Goal: Task Accomplishment & Management: Use online tool/utility

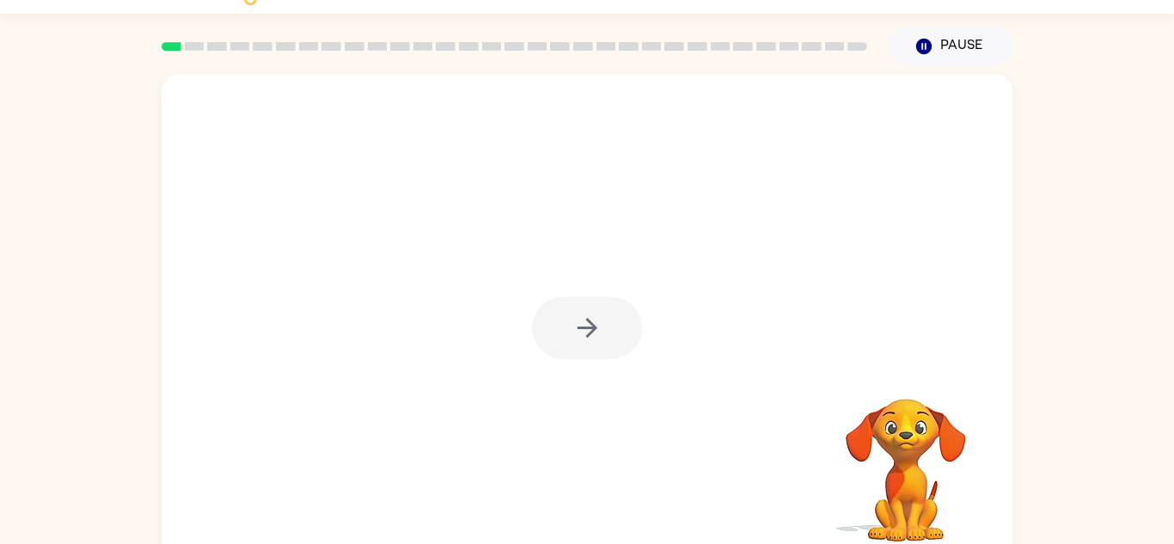
scroll to position [60, 0]
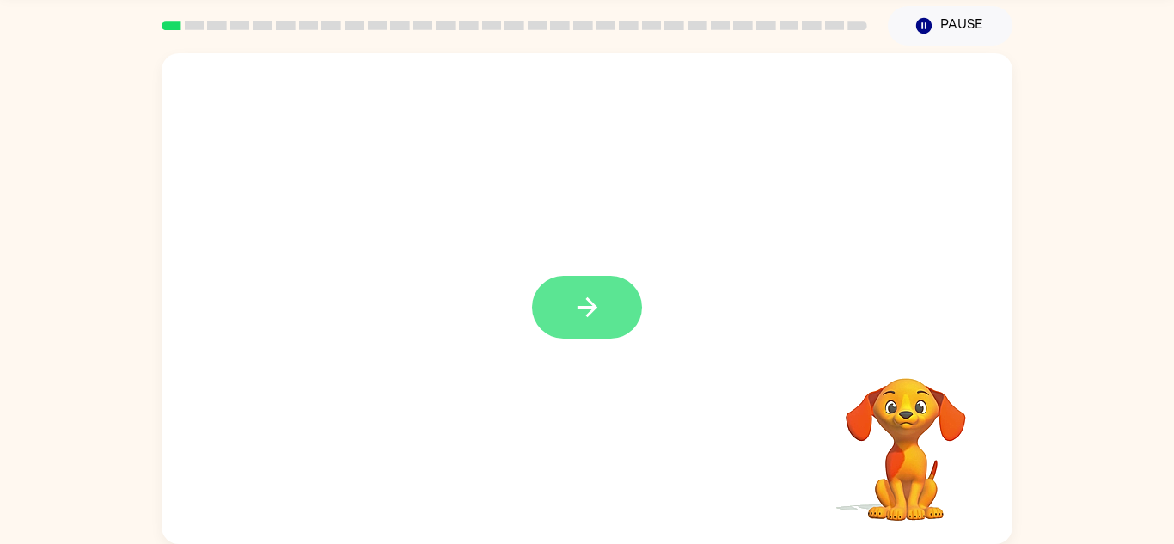
click at [603, 314] on button "button" at bounding box center [587, 307] width 110 height 63
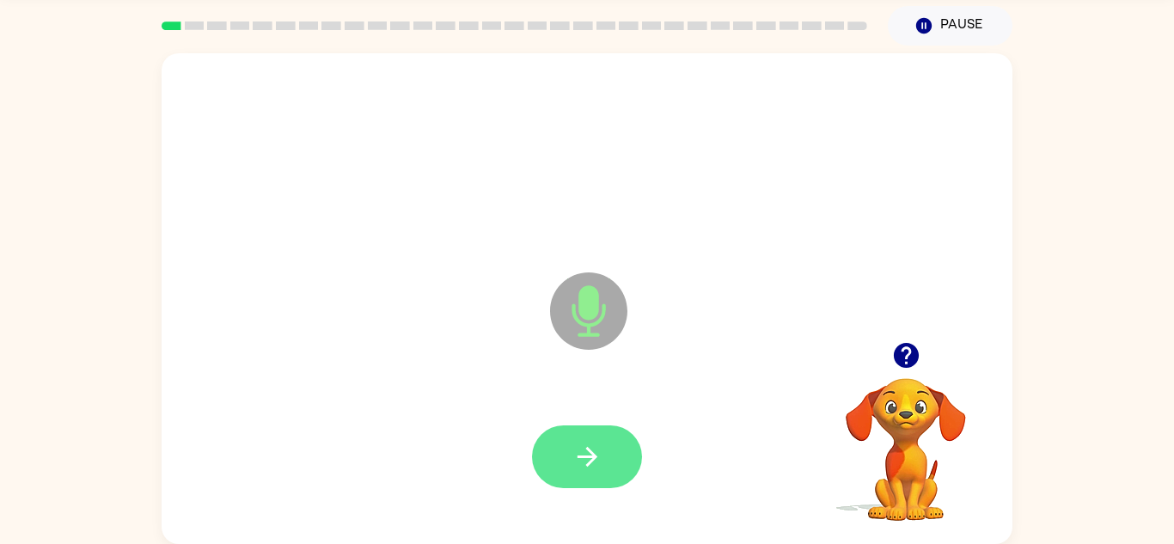
click at [601, 476] on button "button" at bounding box center [587, 456] width 110 height 63
click at [611, 456] on button "button" at bounding box center [587, 456] width 110 height 63
click at [614, 449] on button "button" at bounding box center [587, 456] width 110 height 63
click at [597, 453] on icon "button" at bounding box center [587, 457] width 30 height 30
click at [590, 477] on button "button" at bounding box center [587, 456] width 110 height 63
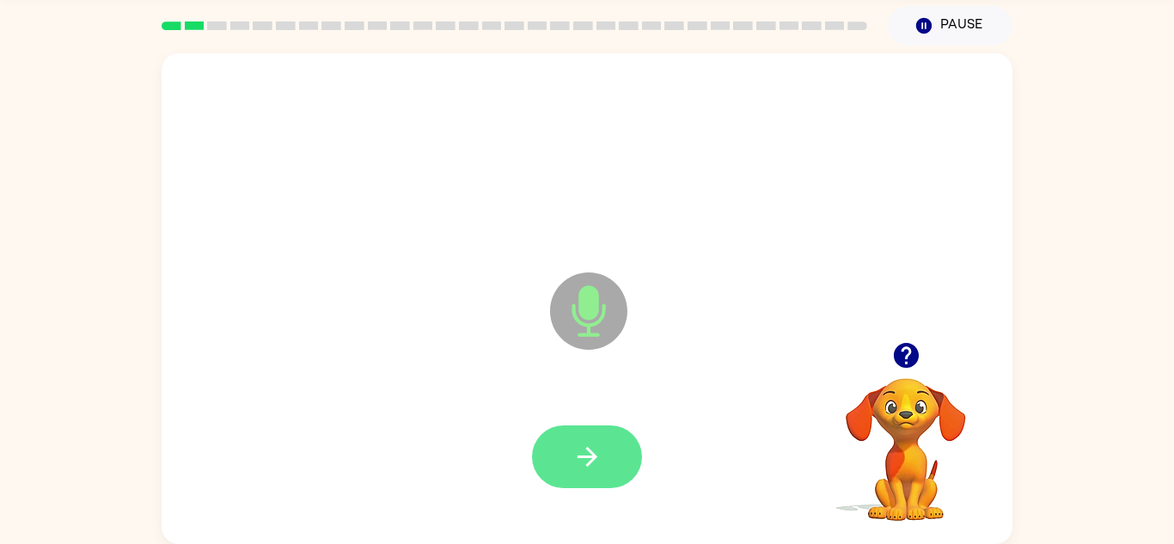
click at [607, 447] on button "button" at bounding box center [587, 456] width 110 height 63
click at [617, 469] on button "button" at bounding box center [587, 456] width 110 height 63
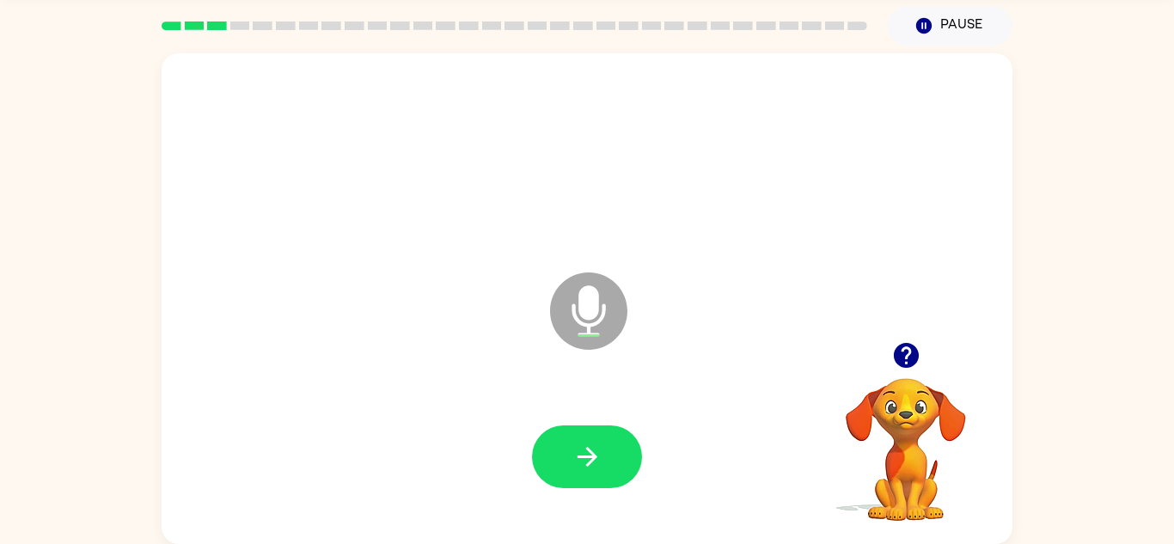
click at [898, 344] on icon "button" at bounding box center [906, 355] width 30 height 30
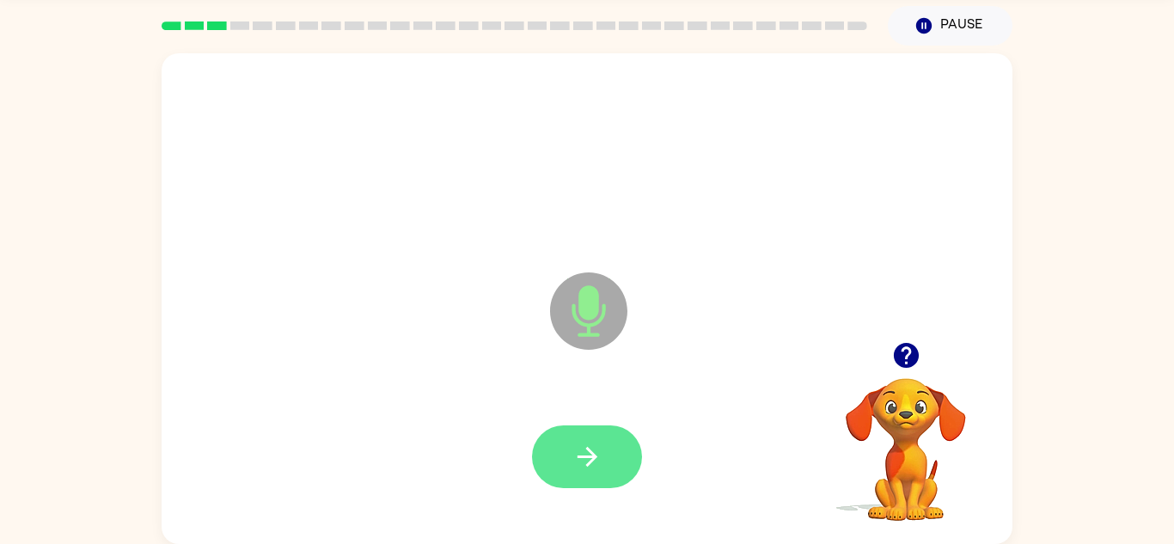
click at [613, 466] on button "button" at bounding box center [587, 456] width 110 height 63
click at [616, 471] on button "button" at bounding box center [587, 456] width 110 height 63
click at [626, 452] on button "button" at bounding box center [587, 456] width 110 height 63
click at [625, 466] on button "button" at bounding box center [587, 456] width 110 height 63
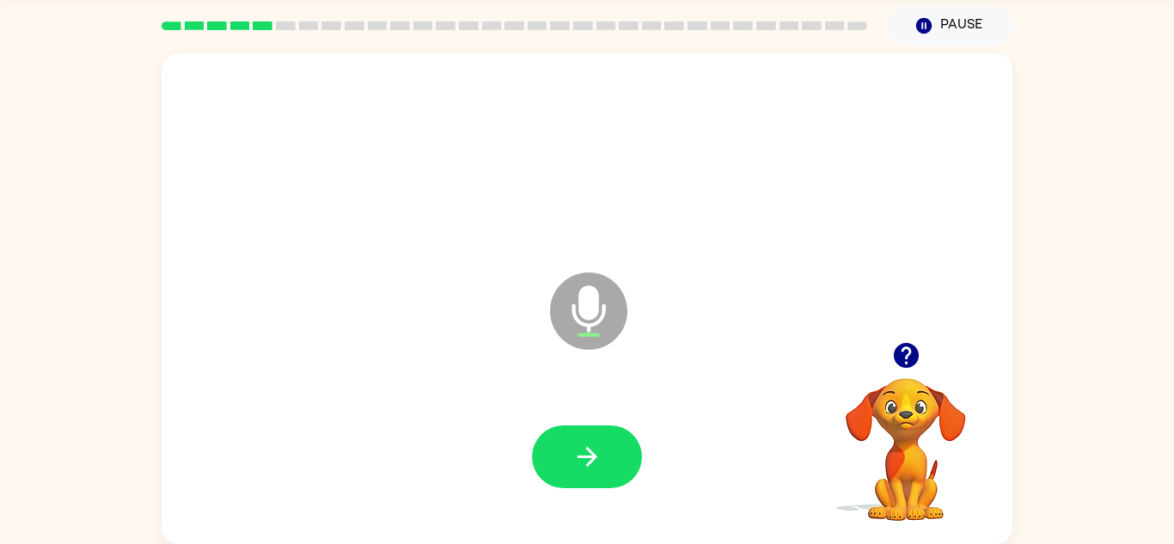
click at [905, 351] on icon "button" at bounding box center [905, 355] width 25 height 25
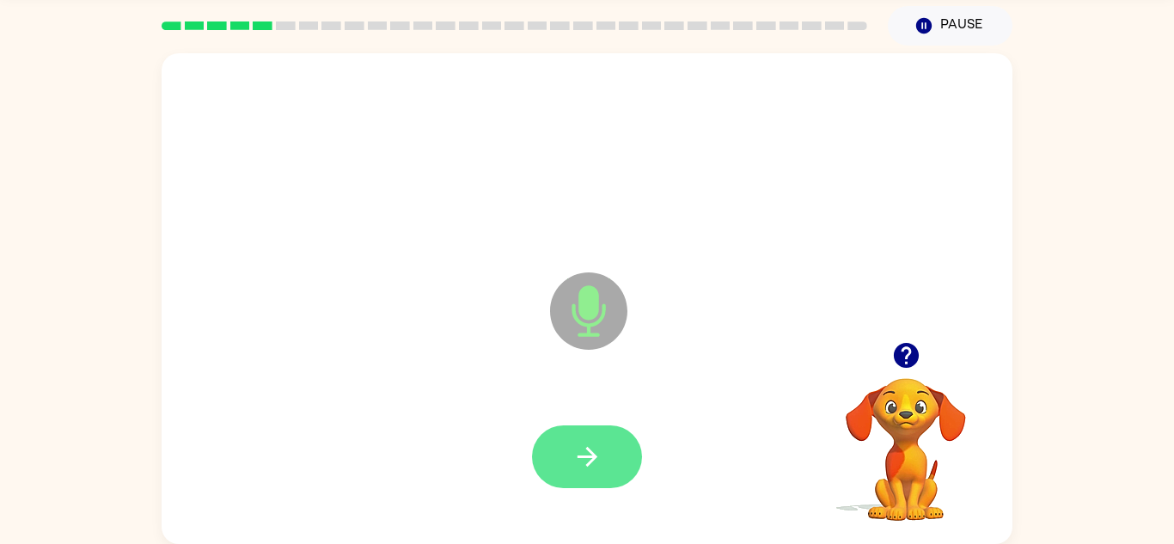
click at [594, 445] on icon "button" at bounding box center [587, 457] width 30 height 30
click at [607, 445] on button "button" at bounding box center [587, 456] width 110 height 63
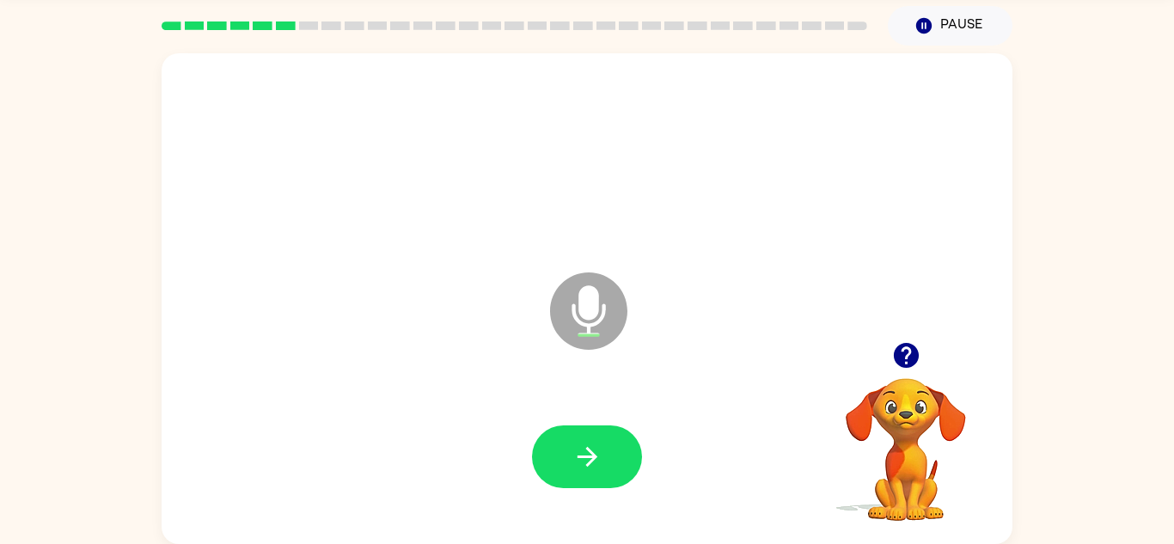
click at [907, 362] on icon "button" at bounding box center [905, 355] width 25 height 25
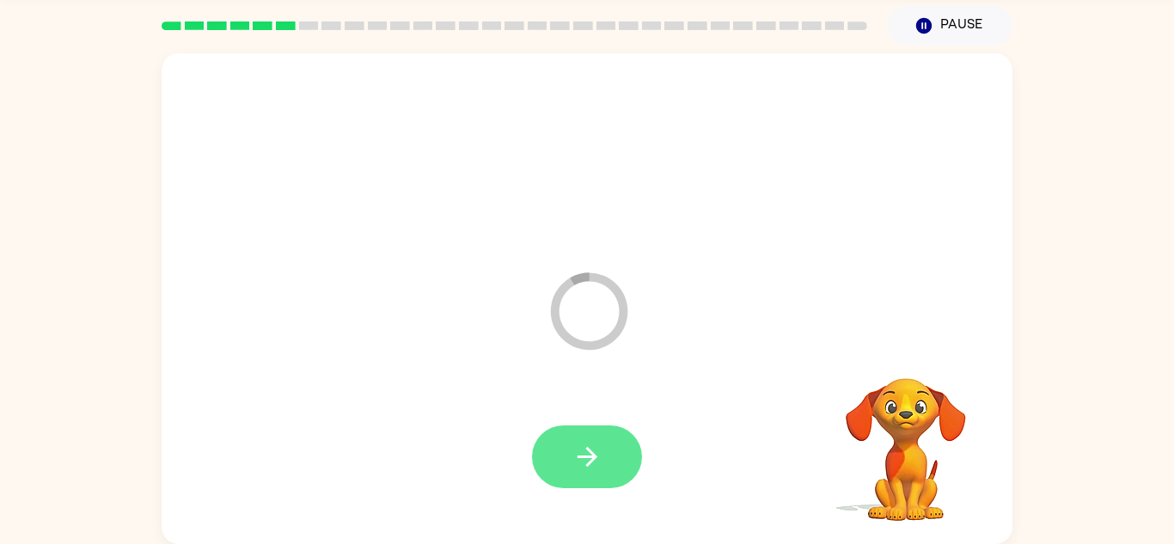
click at [598, 461] on icon "button" at bounding box center [587, 457] width 30 height 30
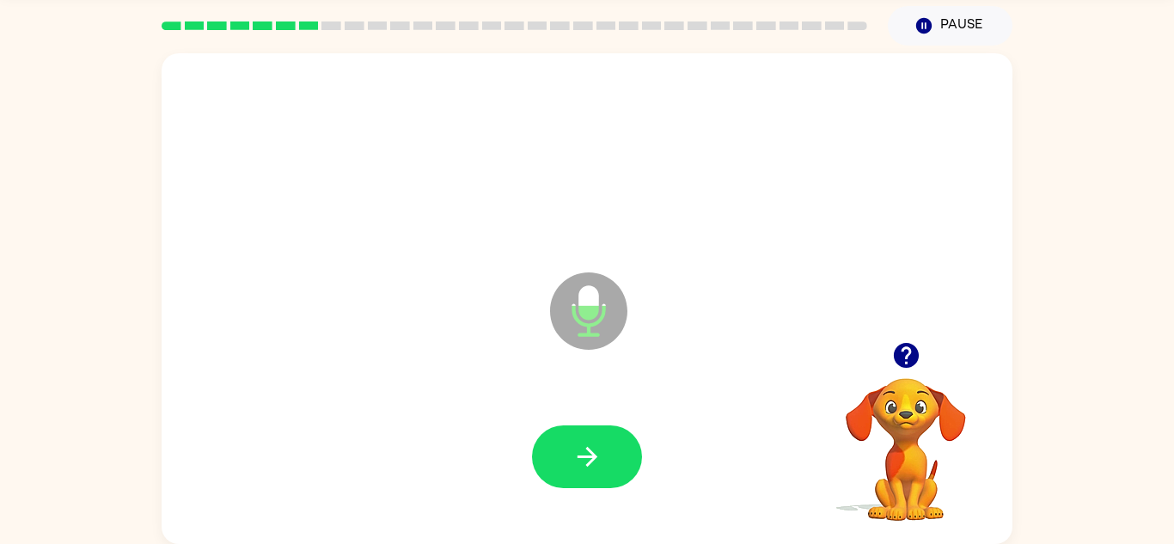
click at [909, 357] on icon "button" at bounding box center [905, 355] width 25 height 25
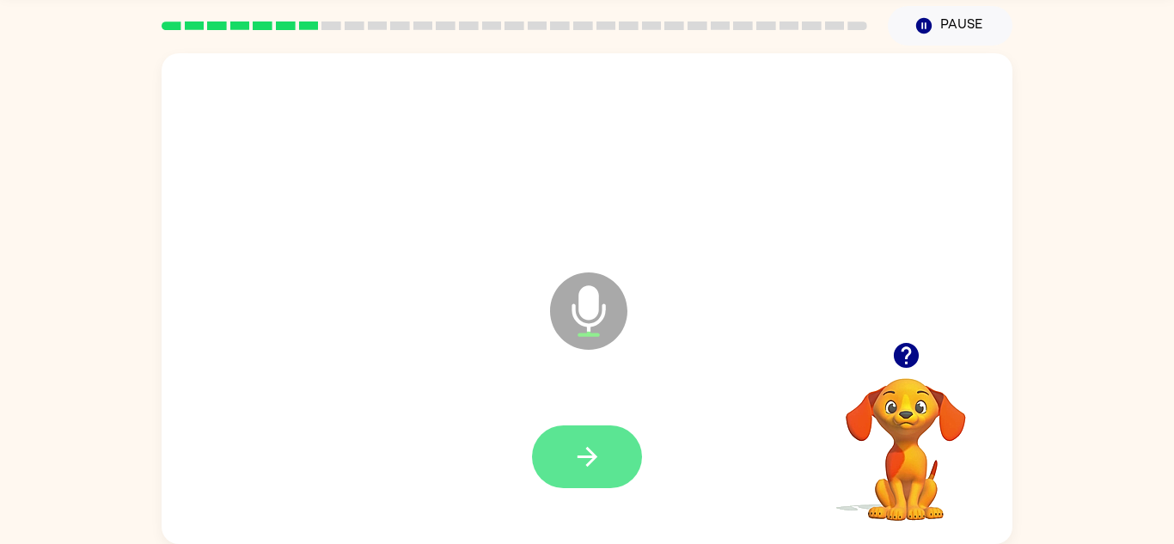
click at [580, 452] on icon "button" at bounding box center [587, 457] width 30 height 30
click at [590, 452] on icon "button" at bounding box center [587, 457] width 20 height 20
click at [598, 450] on icon "button" at bounding box center [587, 457] width 30 height 30
click at [616, 452] on button "button" at bounding box center [587, 456] width 110 height 63
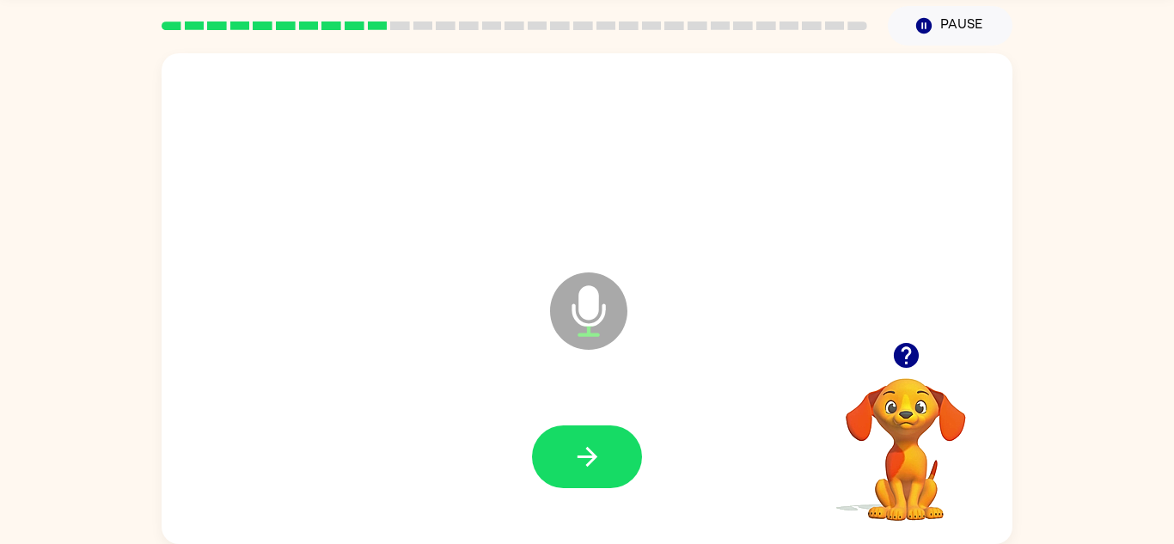
click at [904, 356] on icon "button" at bounding box center [905, 355] width 25 height 25
click at [907, 358] on icon "button" at bounding box center [905, 355] width 25 height 25
click at [605, 452] on button "button" at bounding box center [587, 456] width 110 height 63
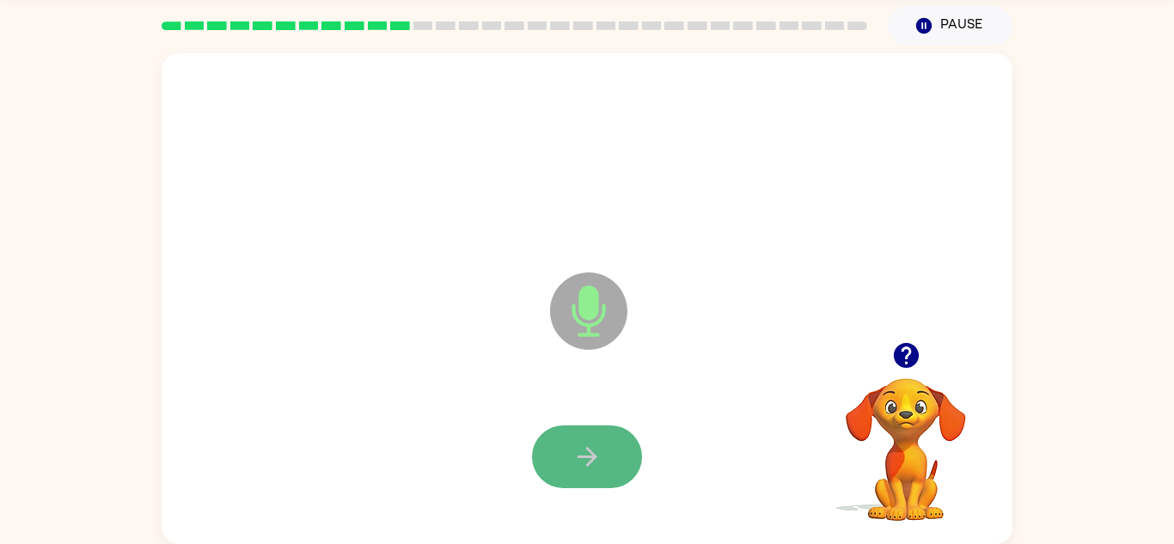
click at [568, 430] on button "button" at bounding box center [587, 456] width 110 height 63
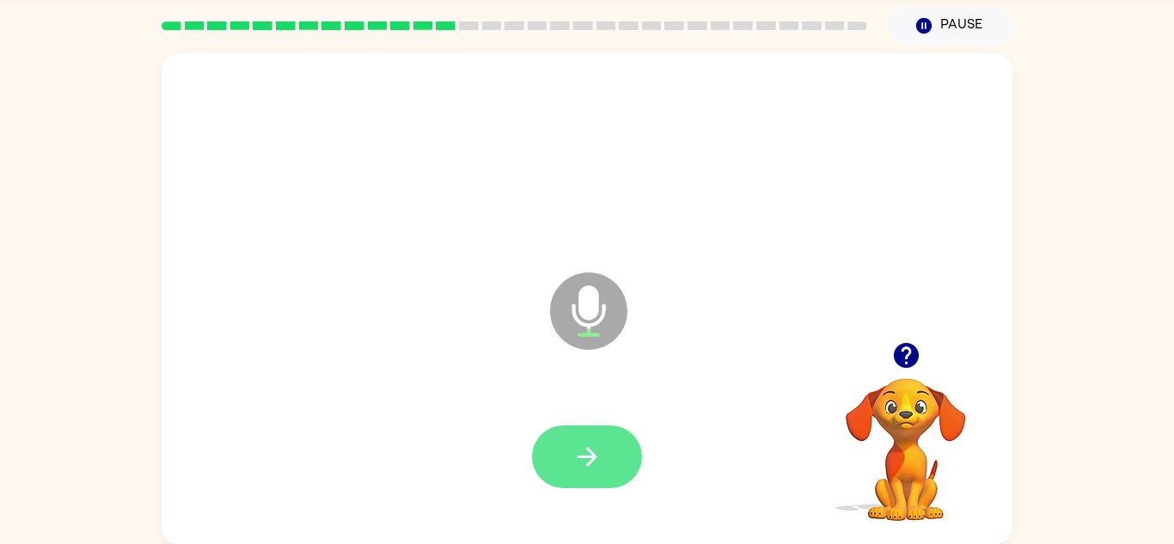
click at [559, 467] on button "button" at bounding box center [587, 456] width 110 height 63
click at [609, 459] on button "button" at bounding box center [587, 456] width 110 height 63
click at [559, 453] on button "button" at bounding box center [587, 456] width 110 height 63
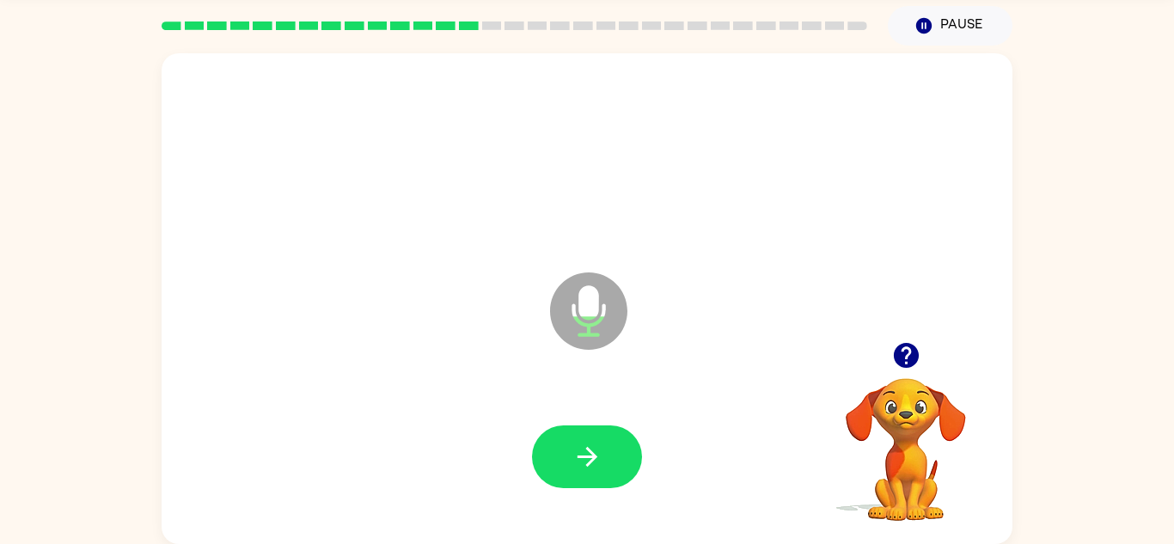
click at [559, 453] on button "button" at bounding box center [587, 456] width 110 height 63
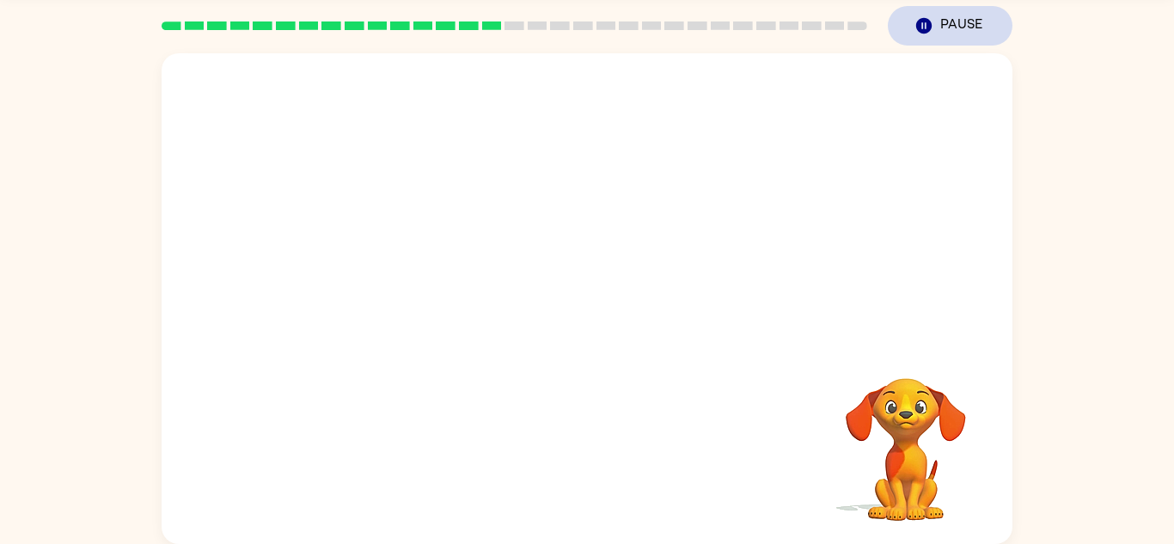
click at [973, 27] on button "Pause Pause" at bounding box center [950, 26] width 125 height 40
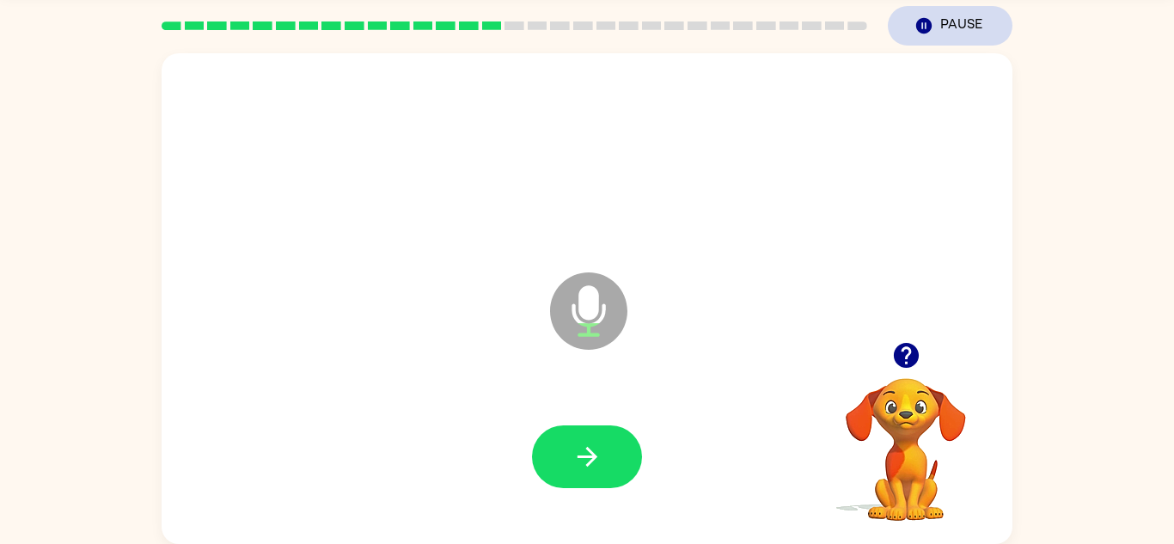
scroll to position [0, 0]
